Goal: Find specific page/section: Find specific page/section

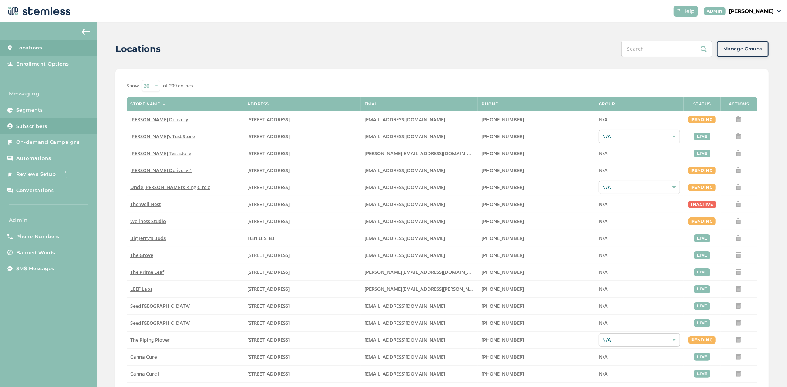
click at [45, 127] on span "Subscribers" at bounding box center [31, 126] width 31 height 7
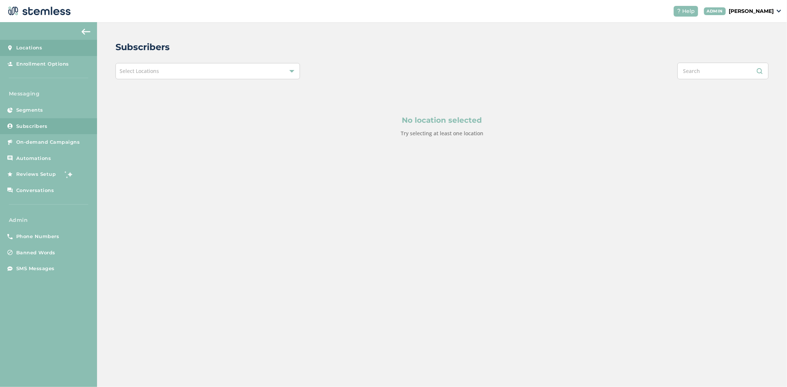
click at [43, 53] on link "Locations" at bounding box center [48, 48] width 97 height 16
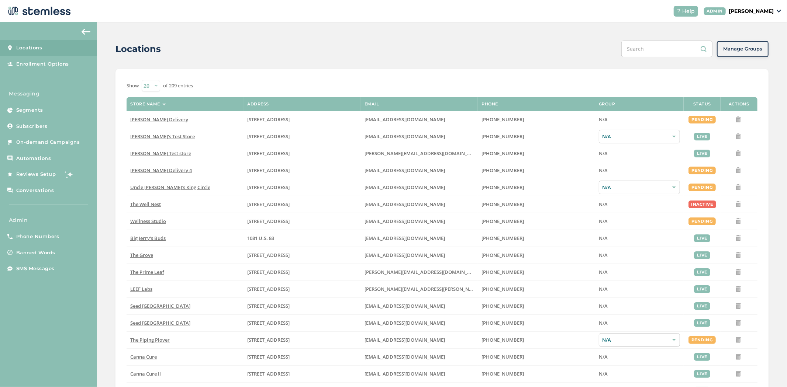
click at [661, 54] on input "text" at bounding box center [666, 49] width 91 height 17
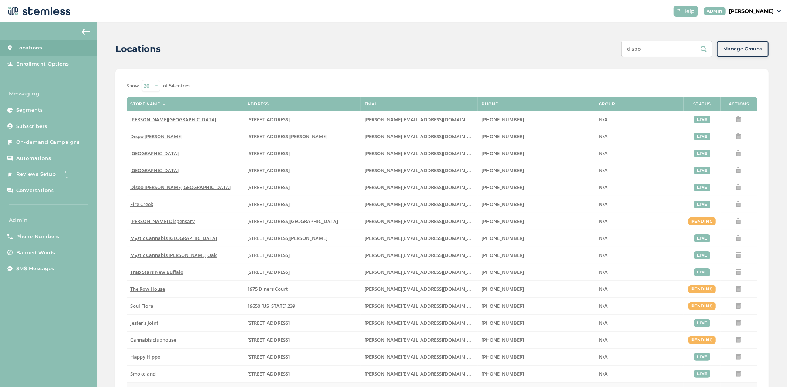
type input "dispo"
click at [37, 272] on span "SMS Messages" at bounding box center [35, 268] width 38 height 7
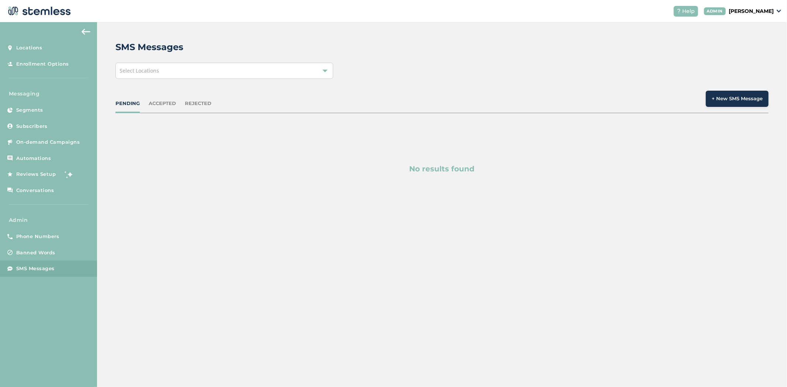
click at [145, 71] on span "Select Locations" at bounding box center [139, 70] width 39 height 7
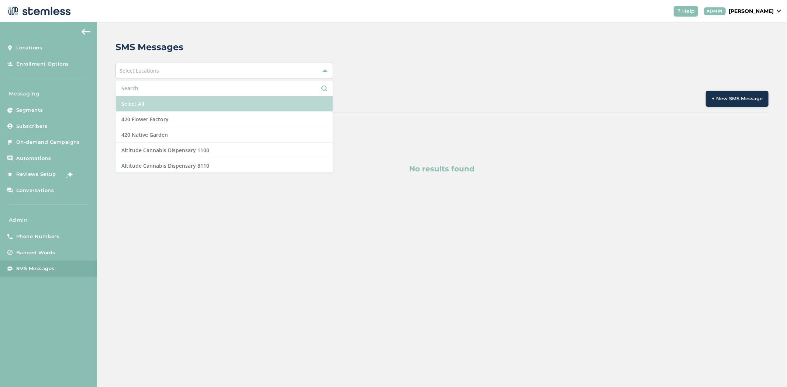
click at [154, 100] on li "Select All" at bounding box center [224, 103] width 217 height 15
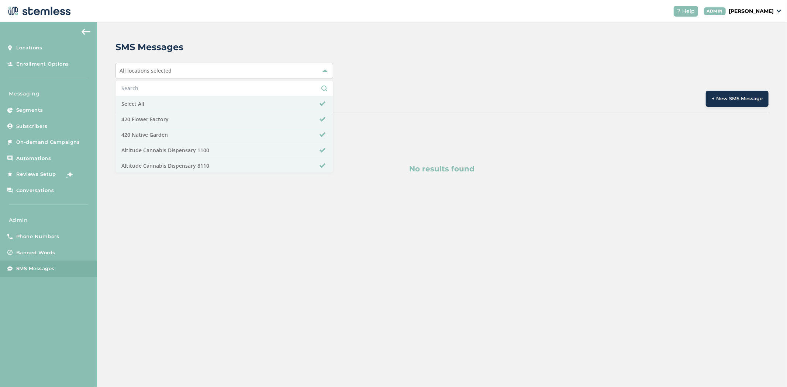
click at [475, 50] on div "SMS Messages" at bounding box center [438, 47] width 647 height 13
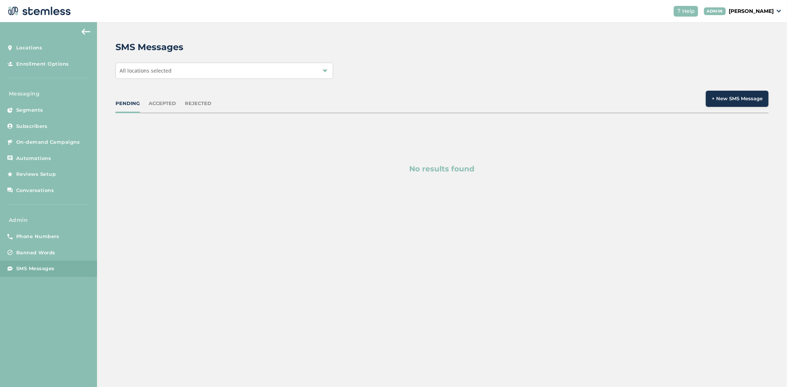
click at [151, 110] on div "PENDING ACCEPTED REJECTED + New SMS Message" at bounding box center [441, 102] width 653 height 23
click at [158, 104] on div "ACCEPTED" at bounding box center [162, 103] width 27 height 7
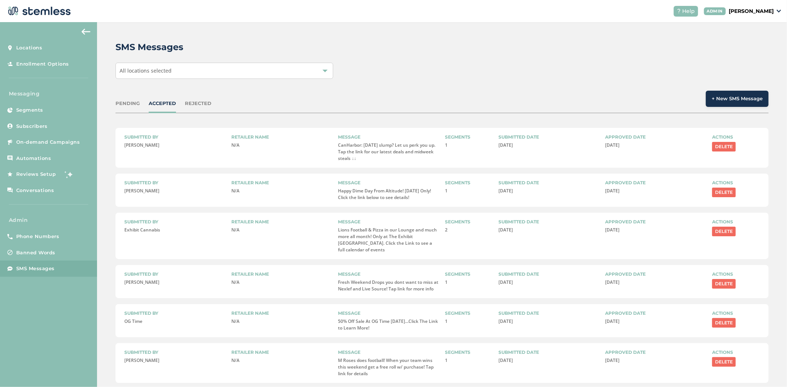
click at [132, 105] on div "PENDING" at bounding box center [127, 103] width 24 height 7
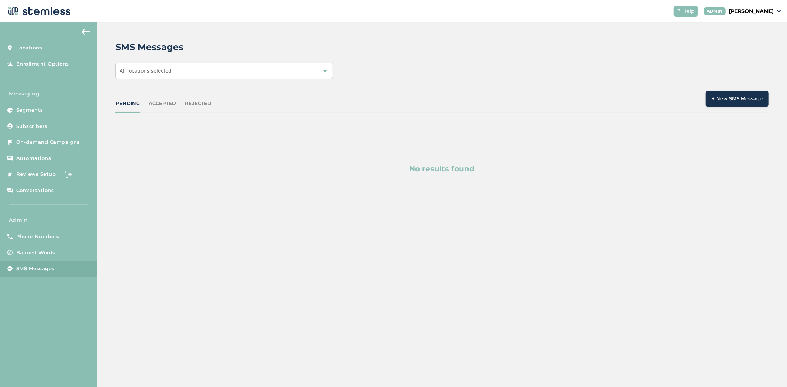
click at [200, 106] on div "REJECTED" at bounding box center [198, 103] width 27 height 7
